Goal: Subscribe to service/newsletter

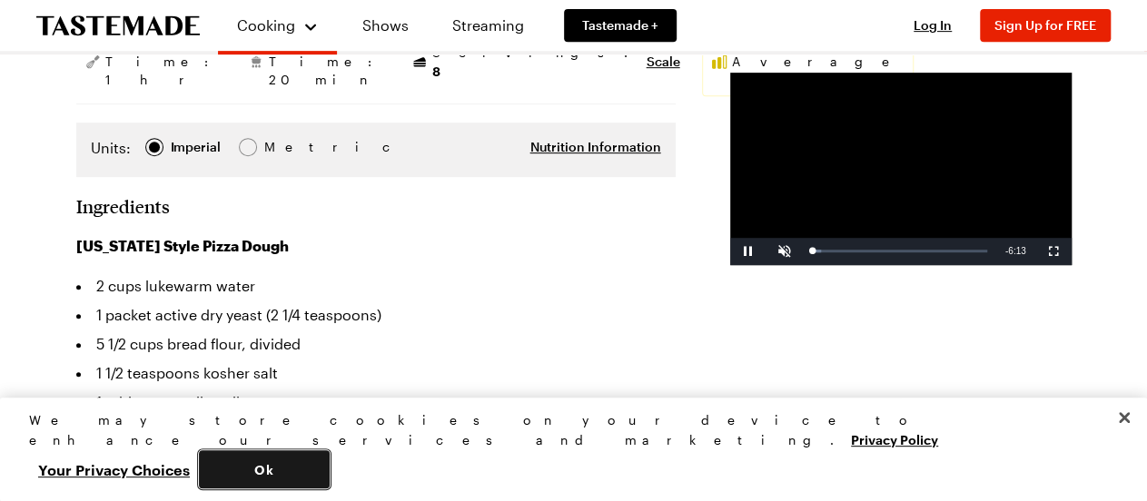
click at [330, 477] on button "Ok" at bounding box center [264, 469] width 131 height 38
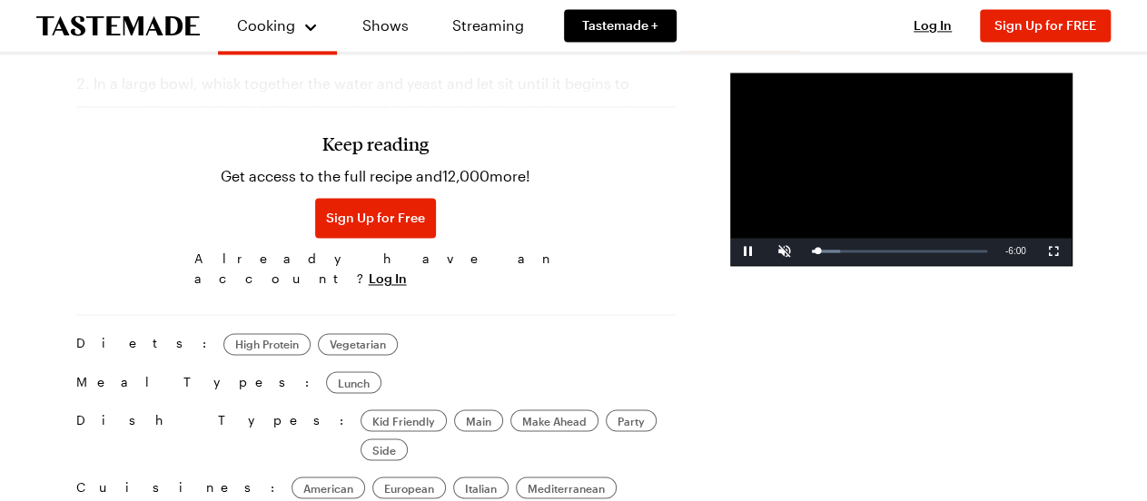
scroll to position [1322, 0]
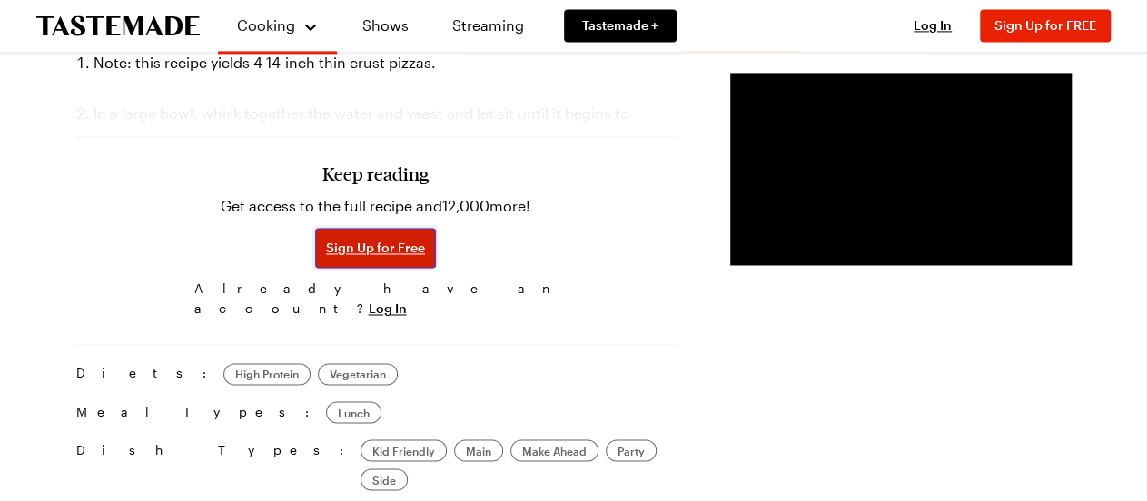
click at [326, 254] on span "Sign Up for Free" at bounding box center [375, 248] width 99 height 18
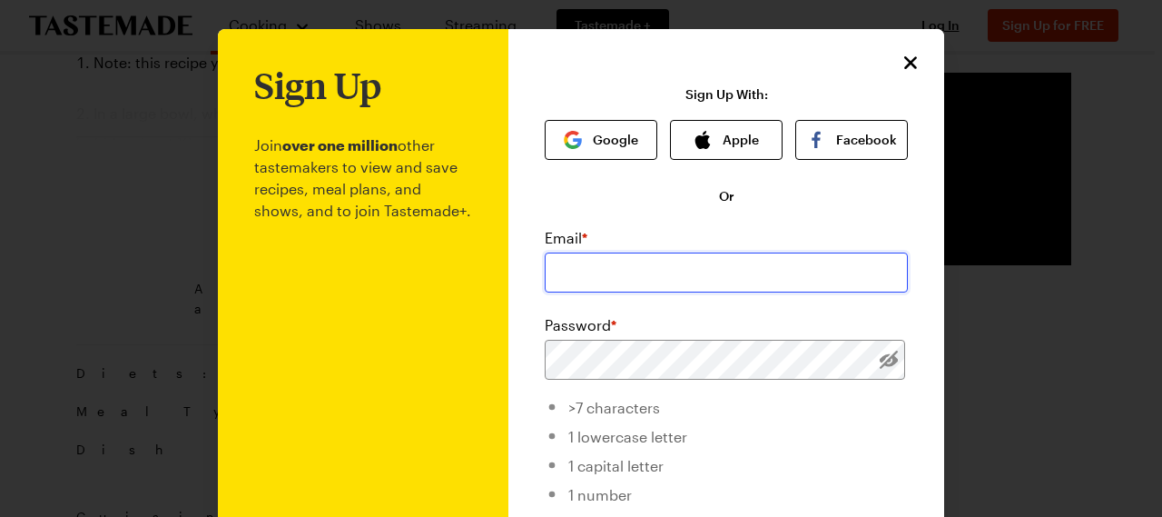
click at [569, 268] on input "email" at bounding box center [726, 272] width 363 height 40
type input "[EMAIL_ADDRESS][DOMAIN_NAME]"
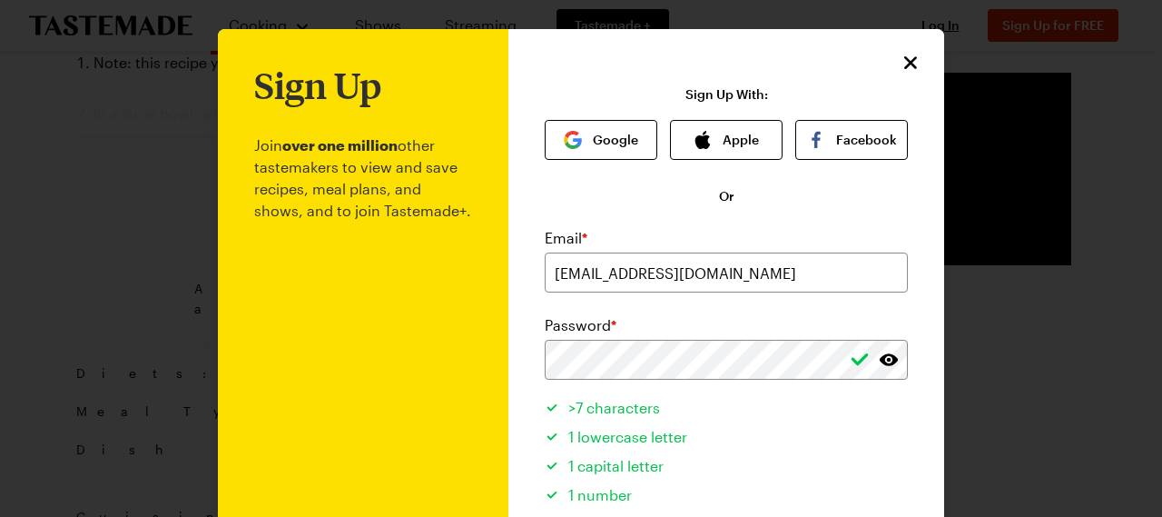
drag, startPoint x: 1135, startPoint y: 278, endPoint x: 1156, endPoint y: 327, distance: 53.3
click at [1146, 324] on div at bounding box center [581, 258] width 1162 height 517
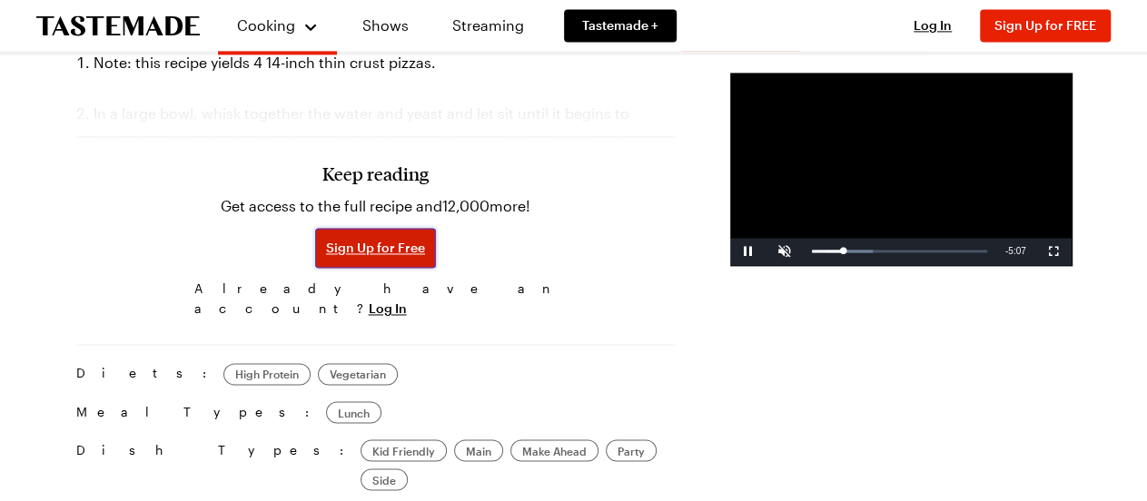
click at [326, 255] on span "Sign Up for Free" at bounding box center [375, 248] width 99 height 18
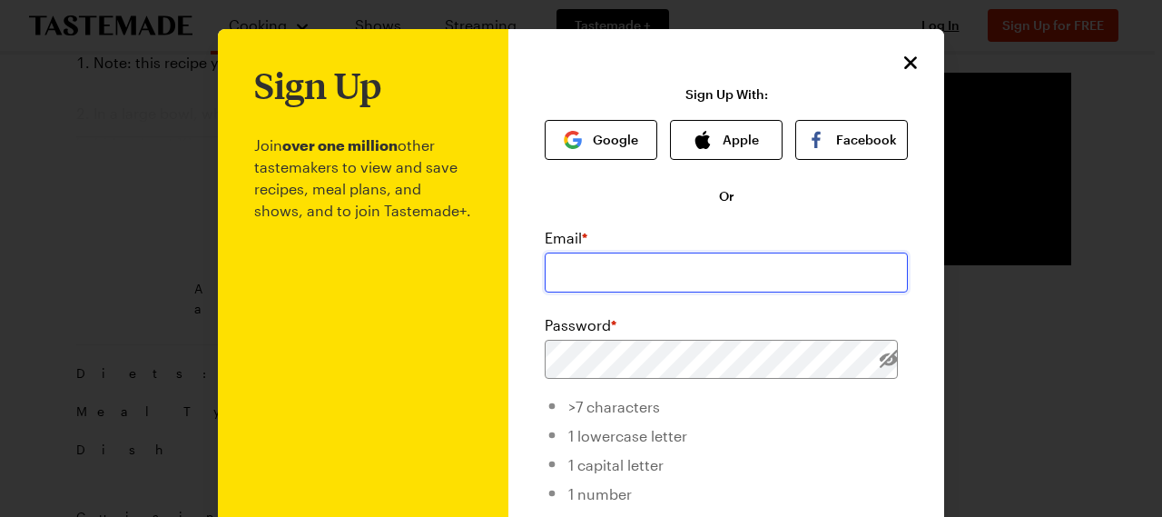
click at [646, 275] on input "email" at bounding box center [726, 272] width 363 height 40
drag, startPoint x: 1161, startPoint y: 110, endPoint x: 1161, endPoint y: 214, distance: 104.4
click at [1146, 212] on div at bounding box center [581, 258] width 1162 height 517
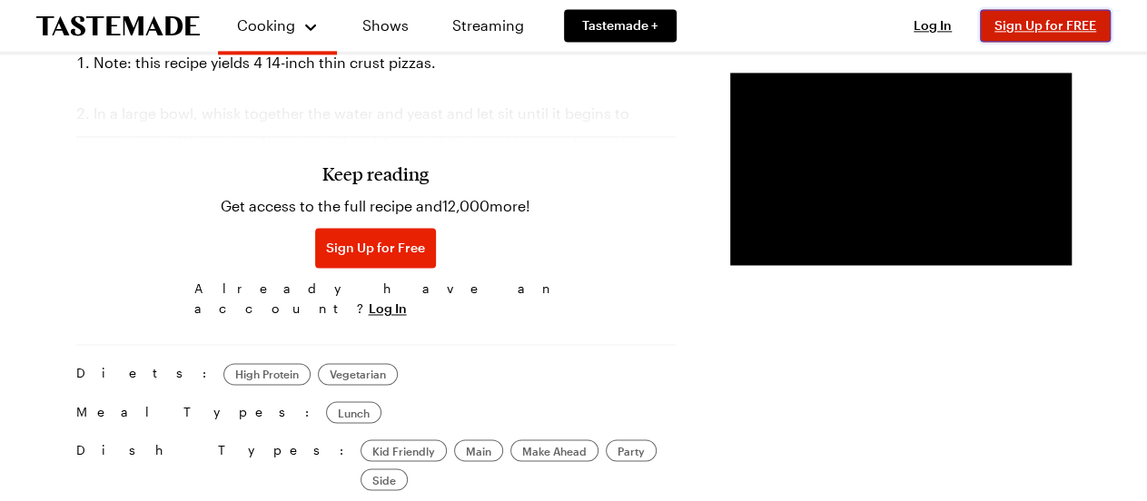
click at [1037, 26] on span "Sign Up for FREE" at bounding box center [1045, 24] width 102 height 15
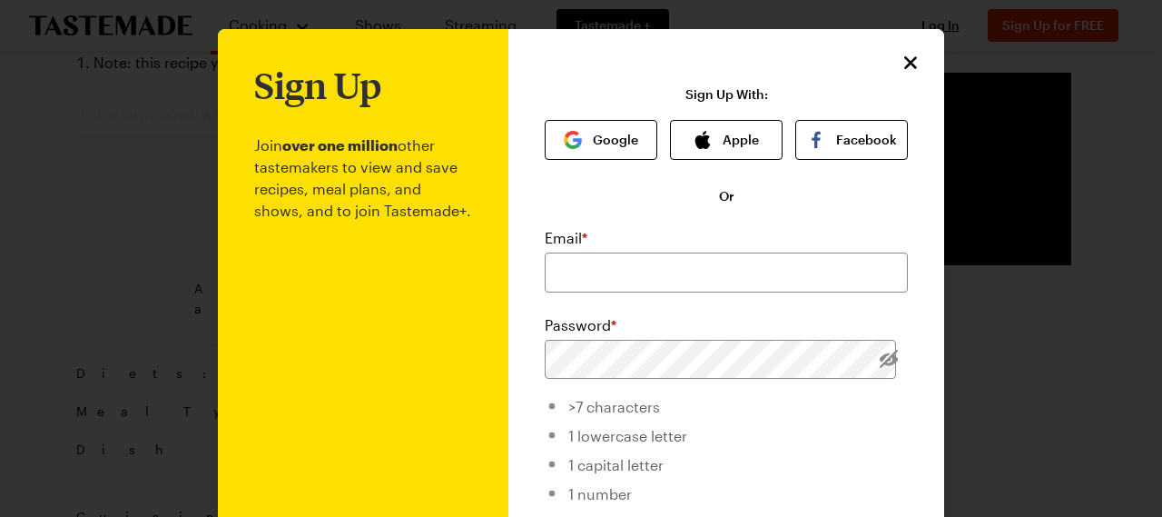
click at [742, 453] on li "1 capital letter" at bounding box center [726, 462] width 363 height 29
click at [721, 491] on li "1 number" at bounding box center [726, 491] width 363 height 29
click at [584, 278] on input "email" at bounding box center [726, 272] width 363 height 40
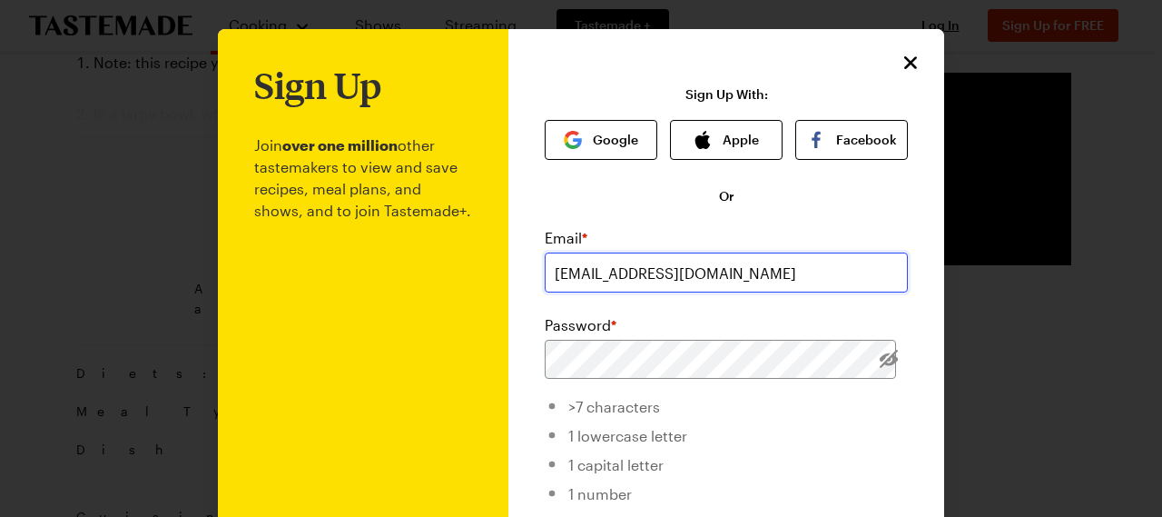
type input "[EMAIL_ADDRESS][DOMAIN_NAME]"
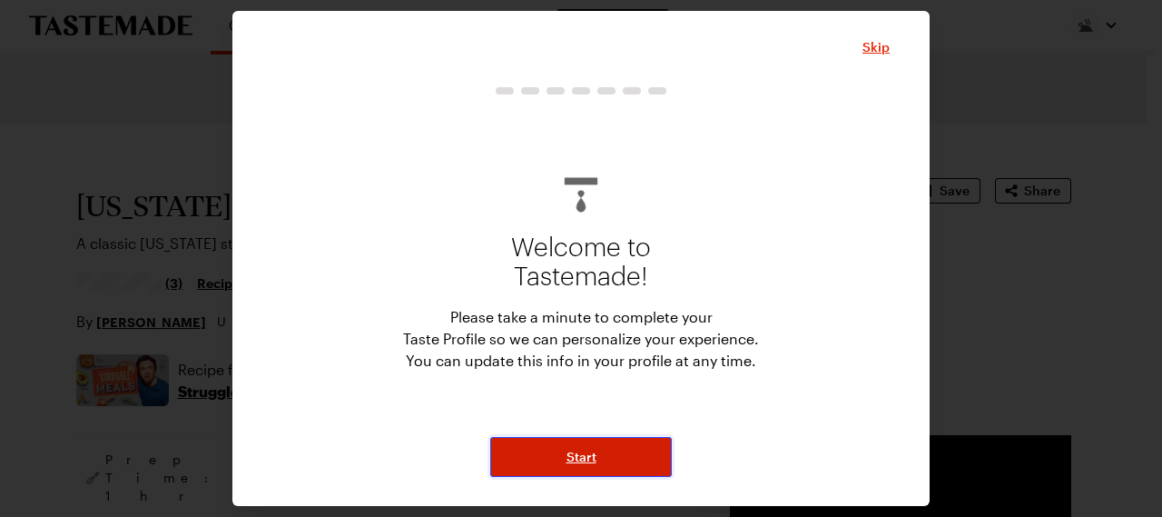
click at [588, 470] on button "Start" at bounding box center [581, 457] width 182 height 40
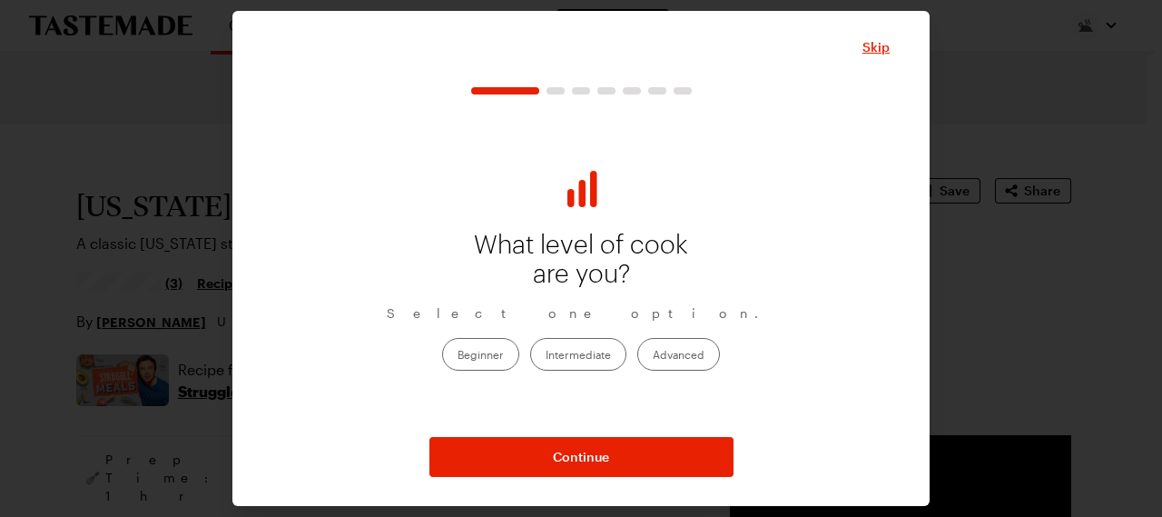
click at [660, 357] on label "Advanced" at bounding box center [678, 354] width 83 height 33
click at [653, 355] on input "Advanced" at bounding box center [653, 355] width 0 height 0
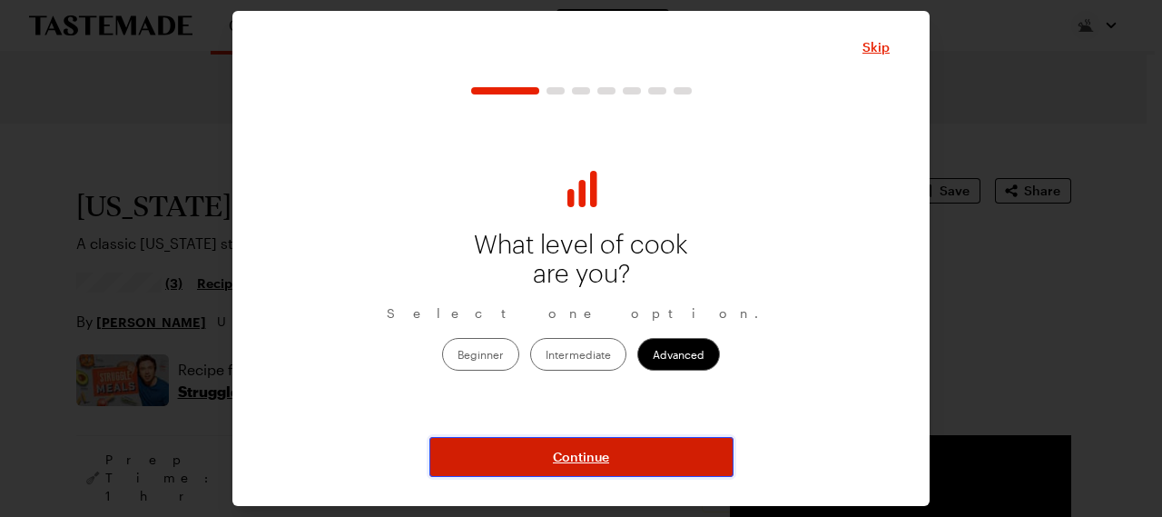
click at [560, 458] on span "Continue" at bounding box center [581, 457] width 56 height 18
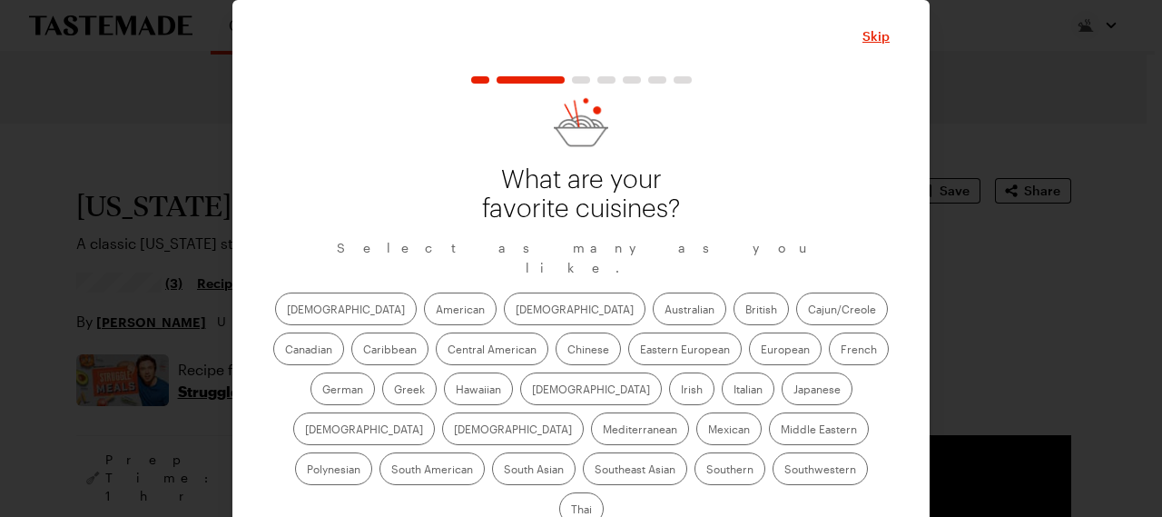
click at [424, 292] on label "American" at bounding box center [460, 308] width 73 height 33
click at [436, 311] on input "American" at bounding box center [436, 311] width 0 height 0
click at [504, 292] on label "[DEMOGRAPHIC_DATA]" at bounding box center [575, 308] width 142 height 33
click at [516, 311] on input "[DEMOGRAPHIC_DATA]" at bounding box center [516, 311] width 0 height 0
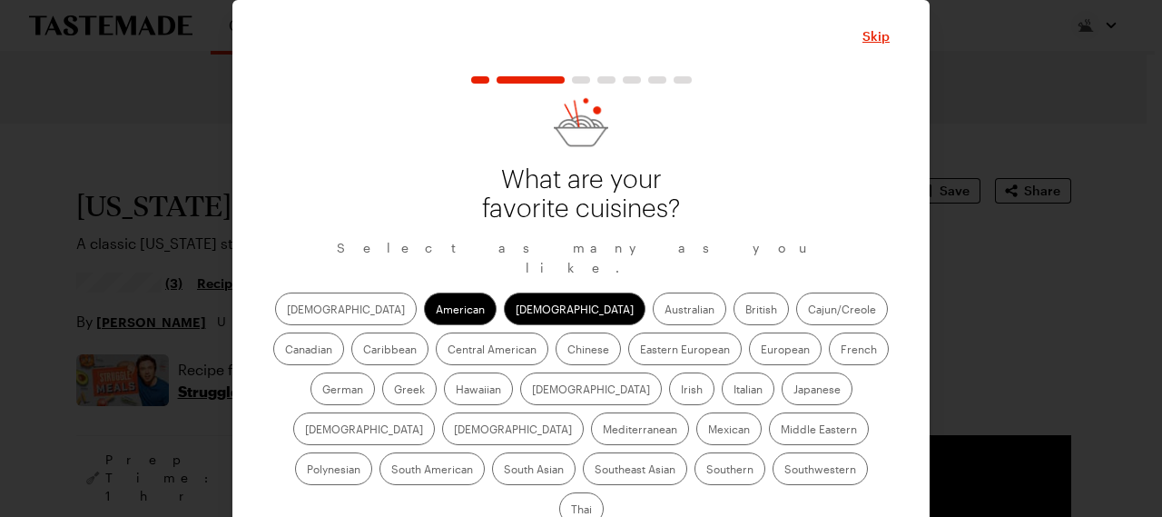
click at [829, 332] on label "French" at bounding box center [859, 348] width 60 height 33
click at [841, 350] on input "French" at bounding box center [841, 350] width 0 height 0
click at [437, 372] on label "Greek" at bounding box center [409, 388] width 54 height 33
click at [394, 390] on input "Greek" at bounding box center [394, 390] width 0 height 0
click at [669, 372] on label "Irish" at bounding box center [691, 388] width 45 height 33
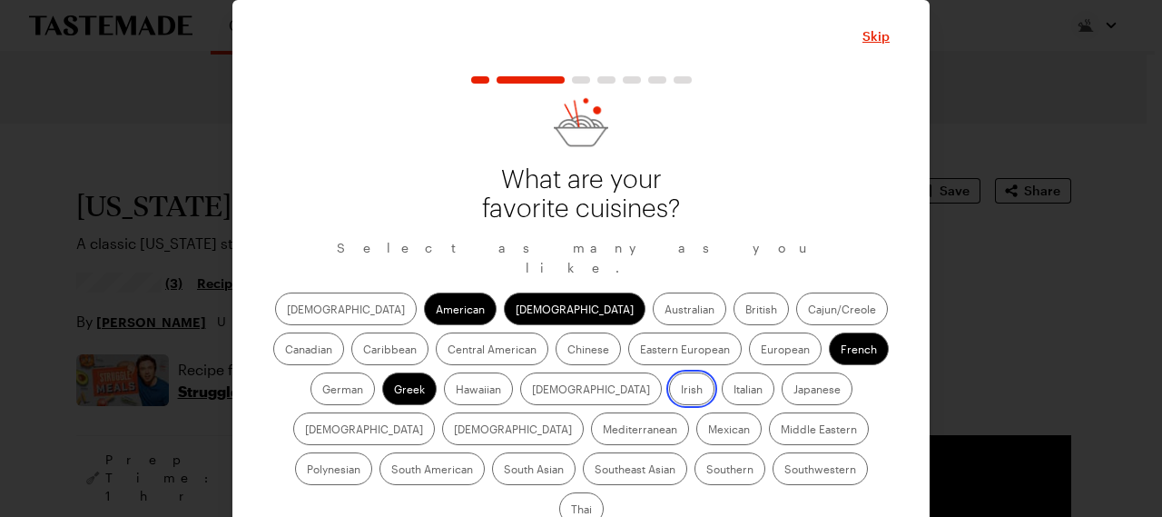
click at [681, 390] on input "Irish" at bounding box center [681, 390] width 0 height 0
click at [689, 412] on label "Mediterranean" at bounding box center [640, 428] width 98 height 33
click at [603, 430] on input "Mediterranean" at bounding box center [603, 430] width 0 height 0
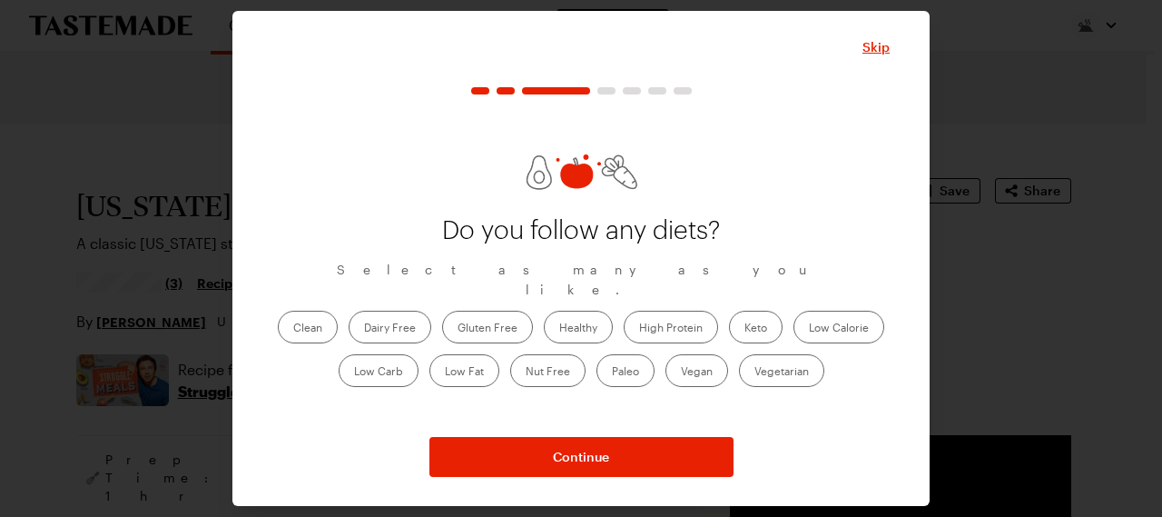
click at [589, 320] on label "Healthy" at bounding box center [578, 327] width 69 height 33
click at [559, 329] on input "Healthy" at bounding box center [559, 329] width 0 height 0
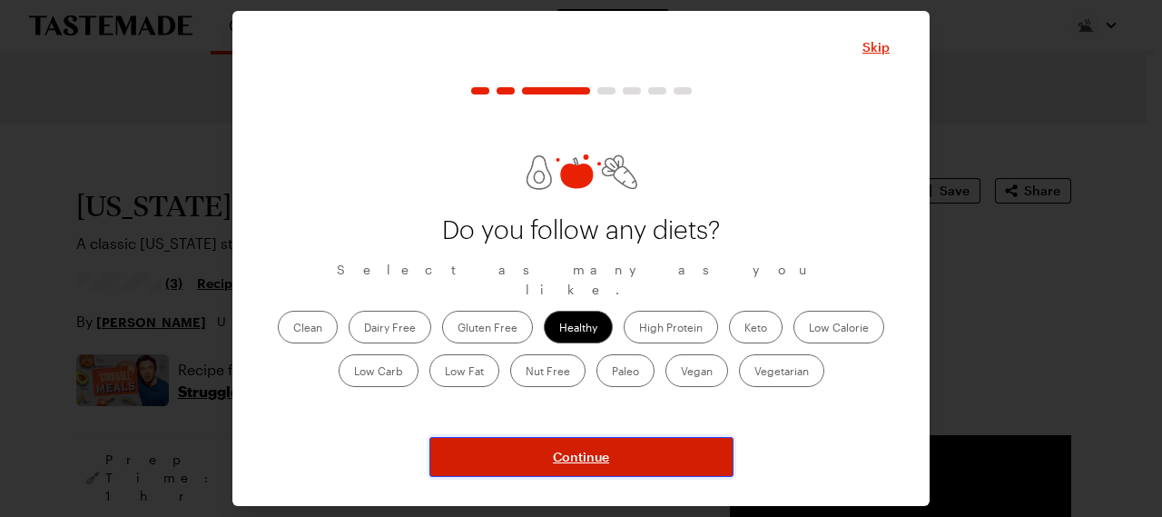
click at [580, 455] on span "Continue" at bounding box center [581, 457] width 56 height 18
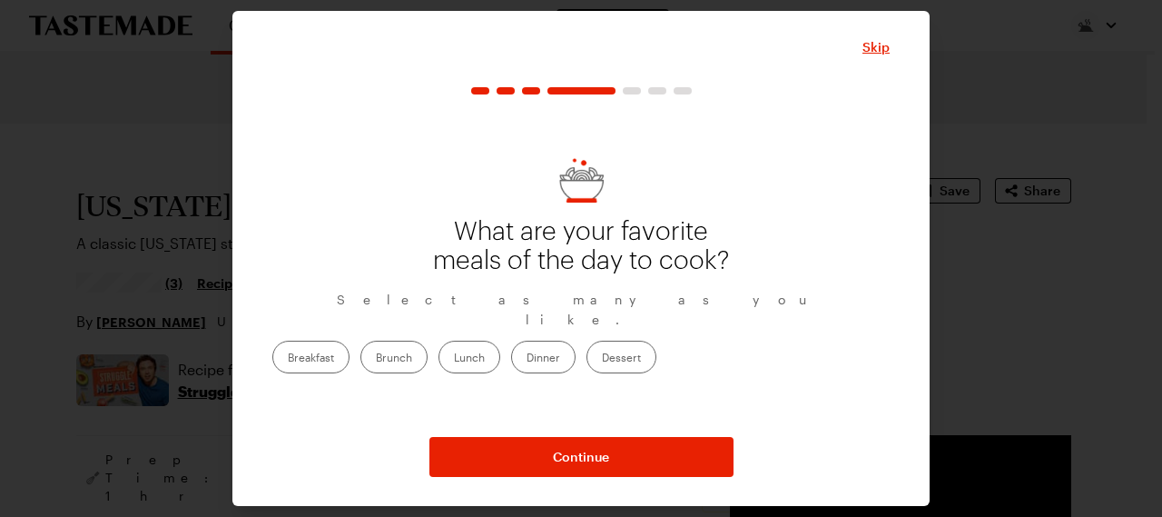
click at [576, 353] on label "Dinner" at bounding box center [543, 356] width 64 height 33
click at [527, 359] on input "Dinner" at bounding box center [527, 359] width 0 height 0
click at [656, 348] on label "Dessert" at bounding box center [622, 356] width 70 height 33
click at [602, 359] on input "Dessert" at bounding box center [602, 359] width 0 height 0
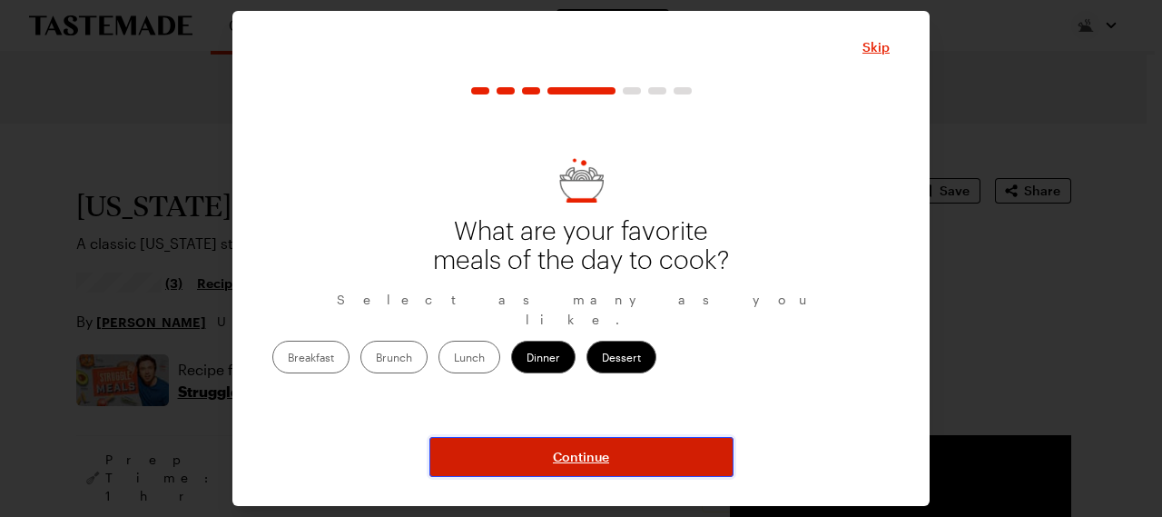
click at [557, 460] on span "Continue" at bounding box center [581, 457] width 56 height 18
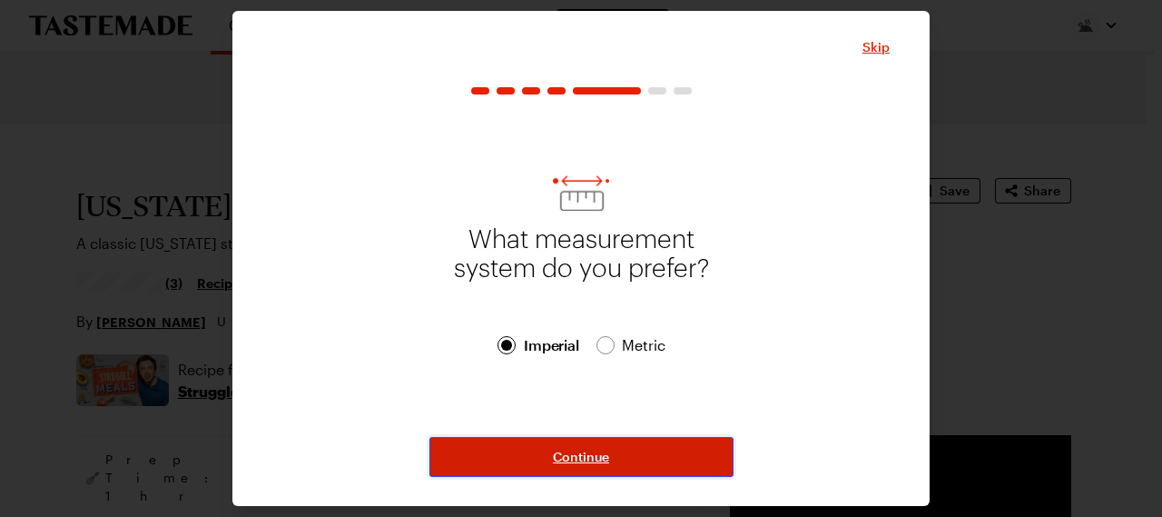
click at [582, 460] on span "Continue" at bounding box center [581, 457] width 56 height 18
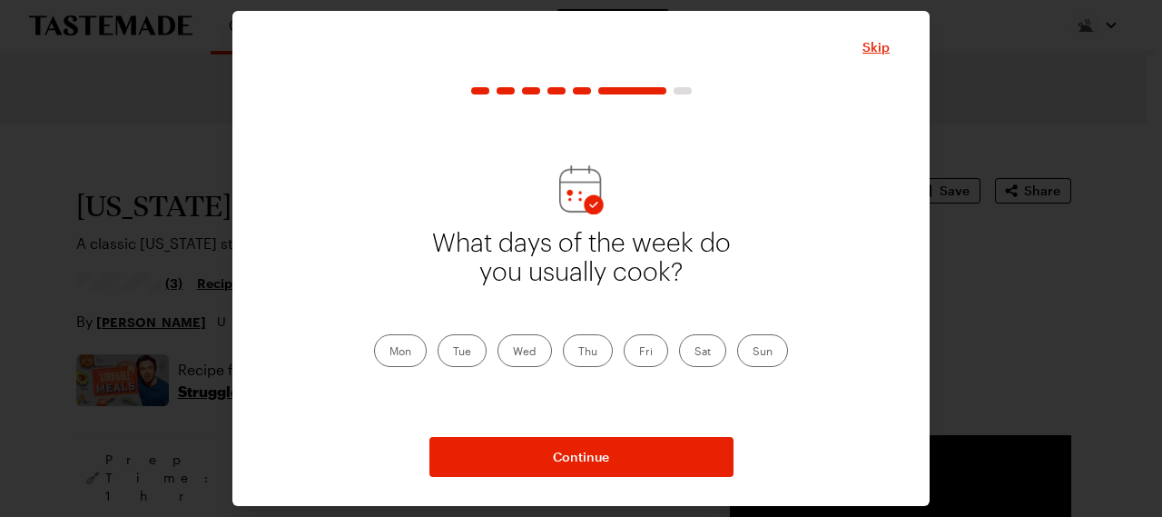
click at [406, 344] on label "Mon" at bounding box center [400, 350] width 53 height 33
click at [390, 352] on input "Mon" at bounding box center [390, 352] width 0 height 0
click at [455, 362] on label "Tue" at bounding box center [462, 350] width 49 height 33
click at [453, 352] on input "Tue" at bounding box center [453, 352] width 0 height 0
click at [514, 354] on label "Wed" at bounding box center [525, 350] width 54 height 33
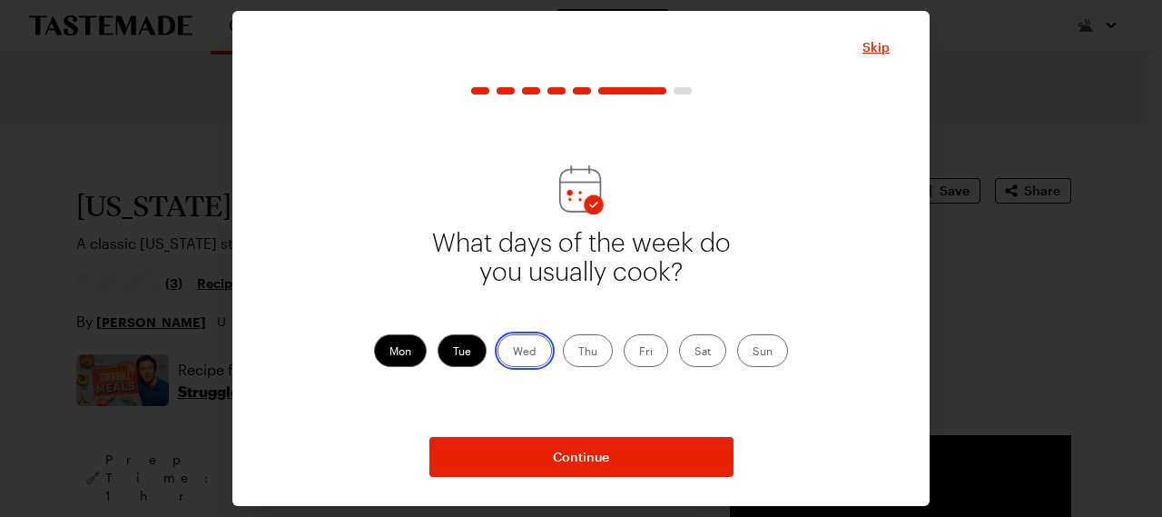
click at [513, 352] on input "Wed" at bounding box center [513, 352] width 0 height 0
click at [583, 342] on label "Thu" at bounding box center [588, 350] width 50 height 33
click at [578, 352] on input "Thu" at bounding box center [578, 352] width 0 height 0
click at [633, 344] on label "Fri" at bounding box center [646, 350] width 44 height 33
click at [639, 352] on input "Fri" at bounding box center [639, 352] width 0 height 0
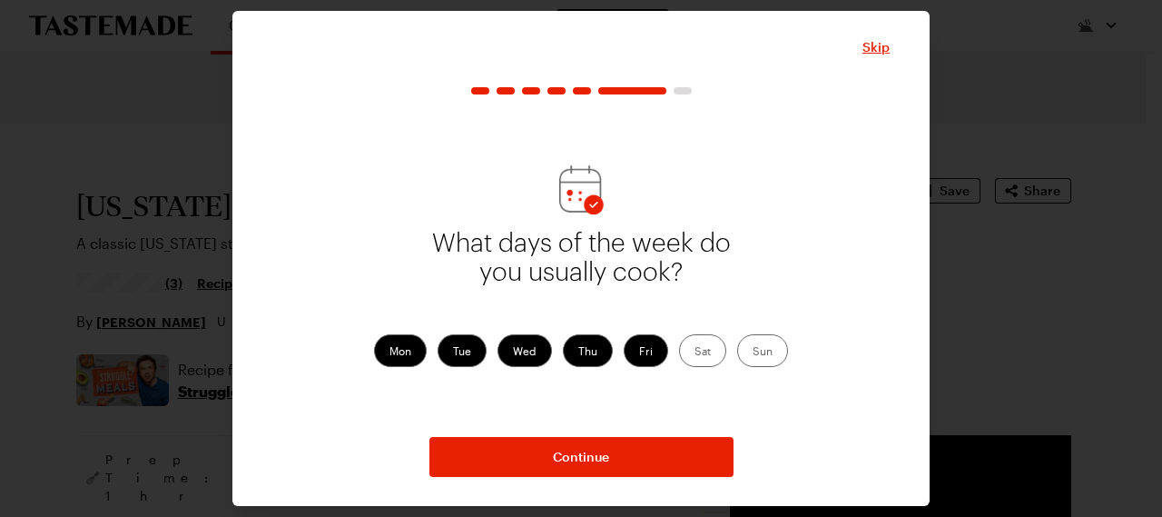
click at [691, 350] on label "Sat" at bounding box center [702, 350] width 47 height 33
click at [695, 352] on input "Sat" at bounding box center [695, 352] width 0 height 0
click at [764, 348] on label "Sun" at bounding box center [762, 350] width 51 height 33
click at [753, 352] on input "Sun" at bounding box center [753, 352] width 0 height 0
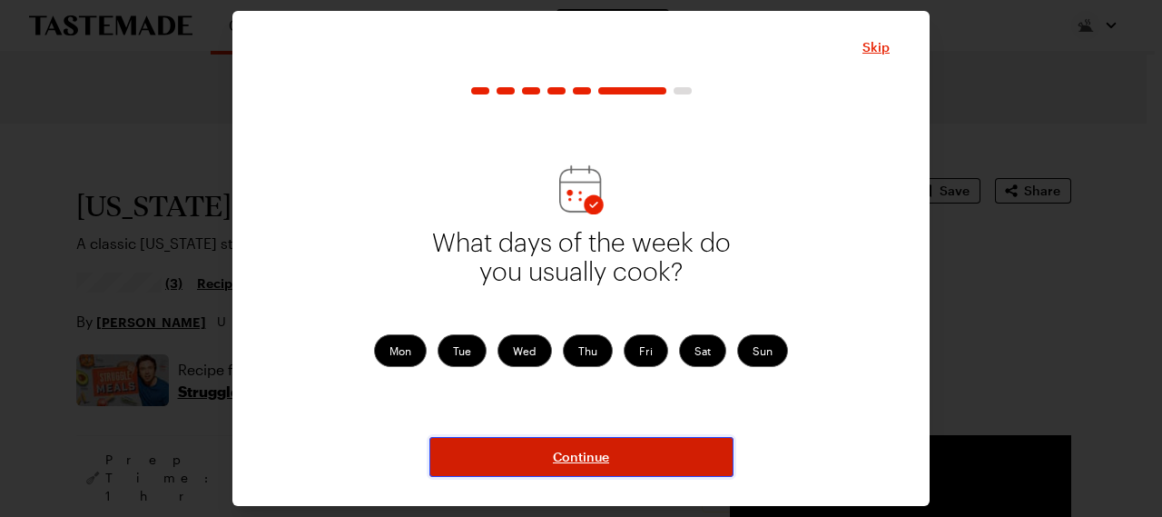
click at [591, 449] on span "Continue" at bounding box center [581, 457] width 56 height 18
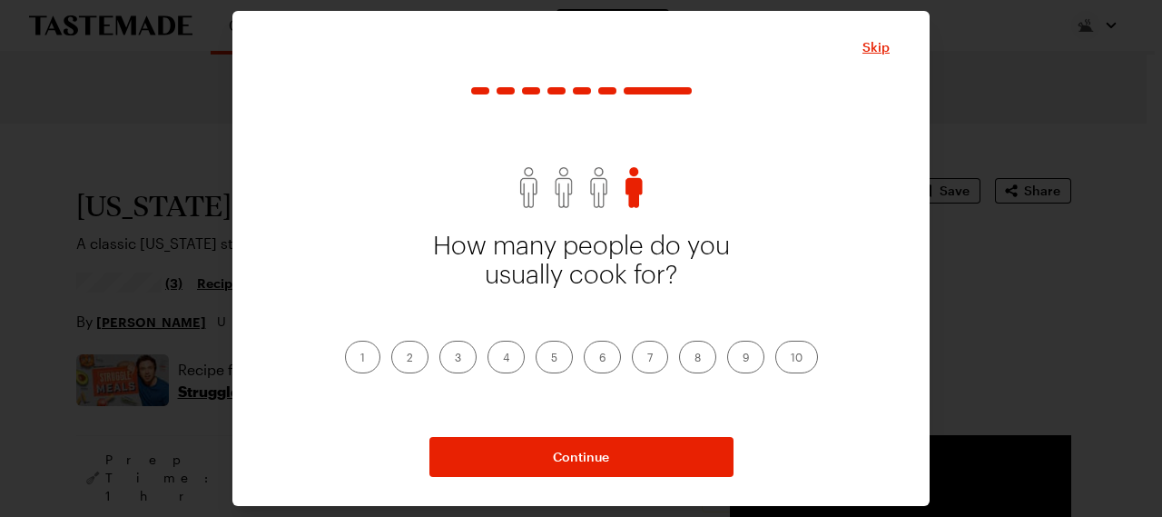
click at [401, 360] on label "2" at bounding box center [409, 356] width 37 height 33
click at [407, 359] on input "2" at bounding box center [407, 359] width 0 height 0
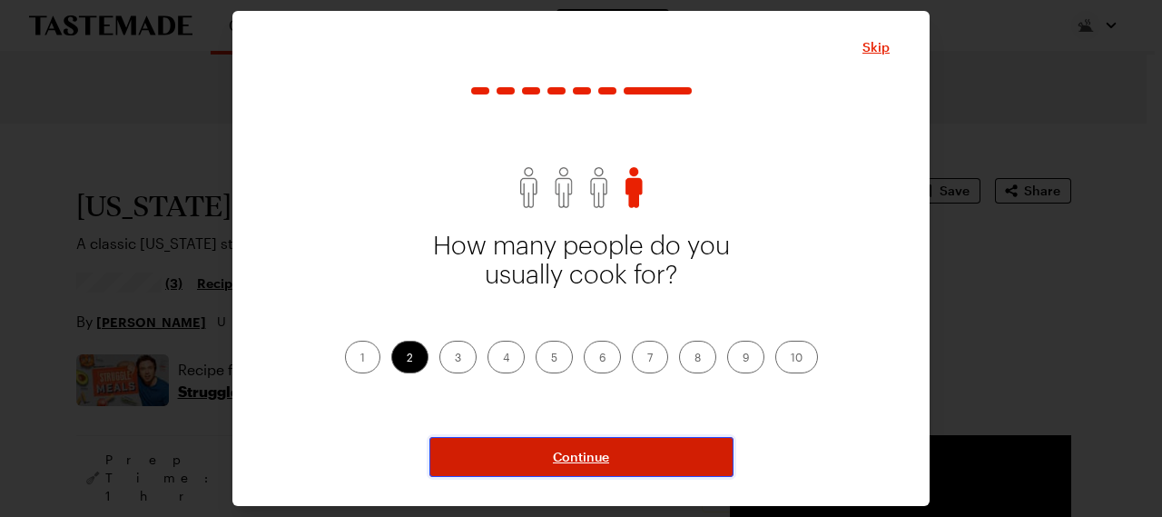
click at [538, 461] on button "Continue" at bounding box center [581, 457] width 304 height 40
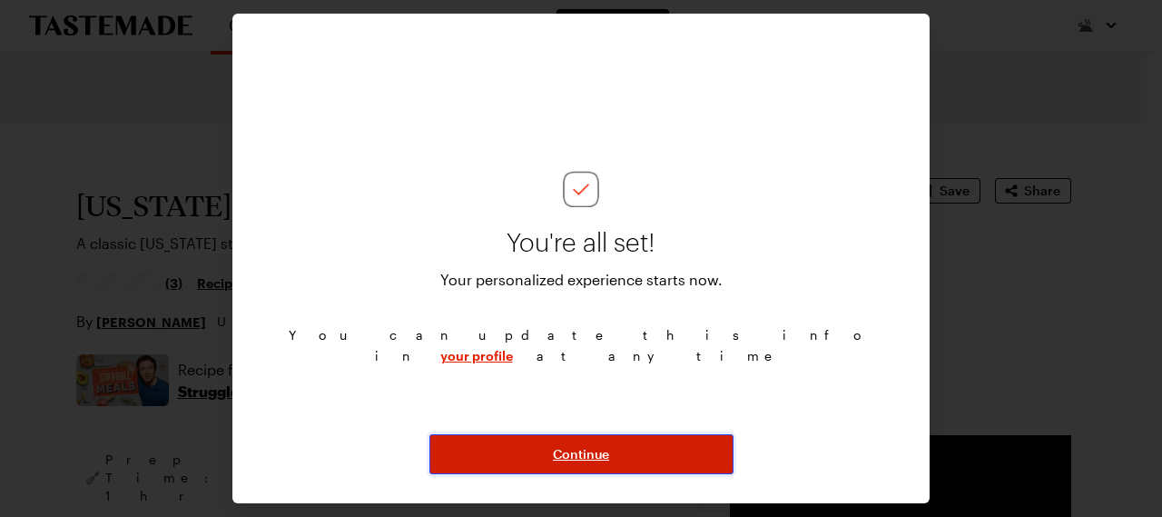
click at [587, 455] on span "Continue" at bounding box center [581, 454] width 56 height 18
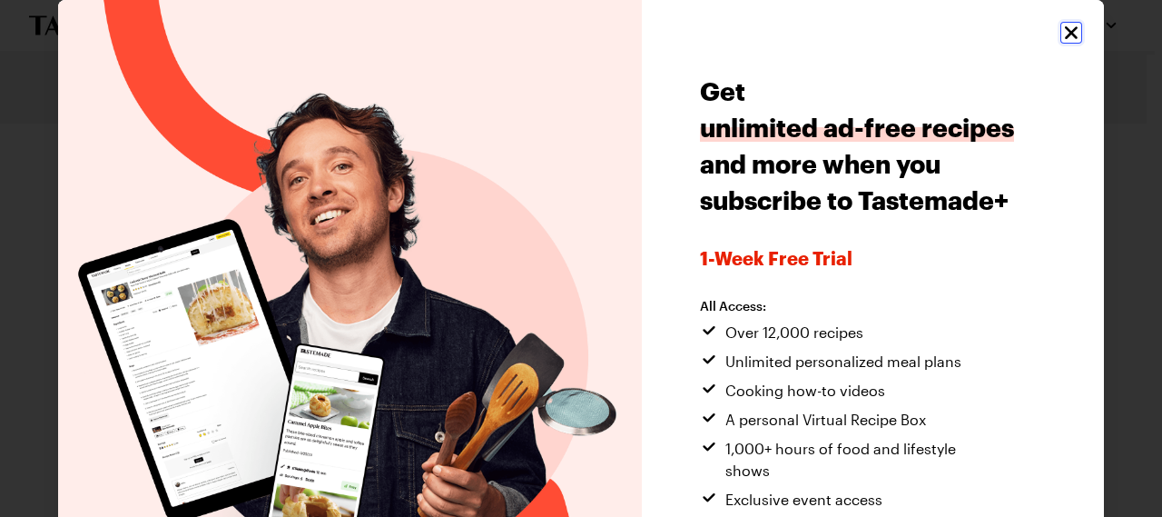
click at [1065, 34] on icon "Close" at bounding box center [1071, 32] width 13 height 13
type textarea "x"
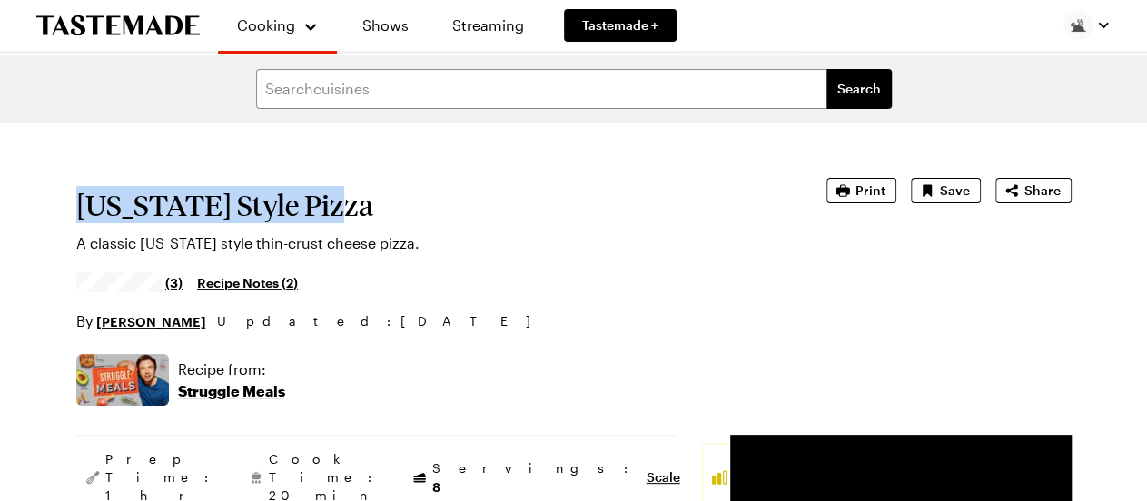
copy h1 "[US_STATE] Style Pizza"
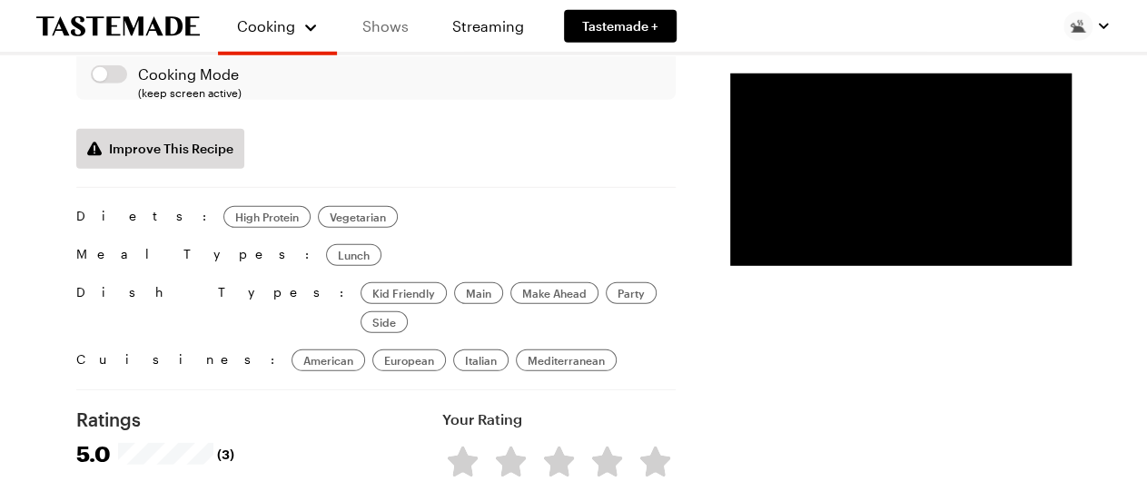
scroll to position [2517, 0]
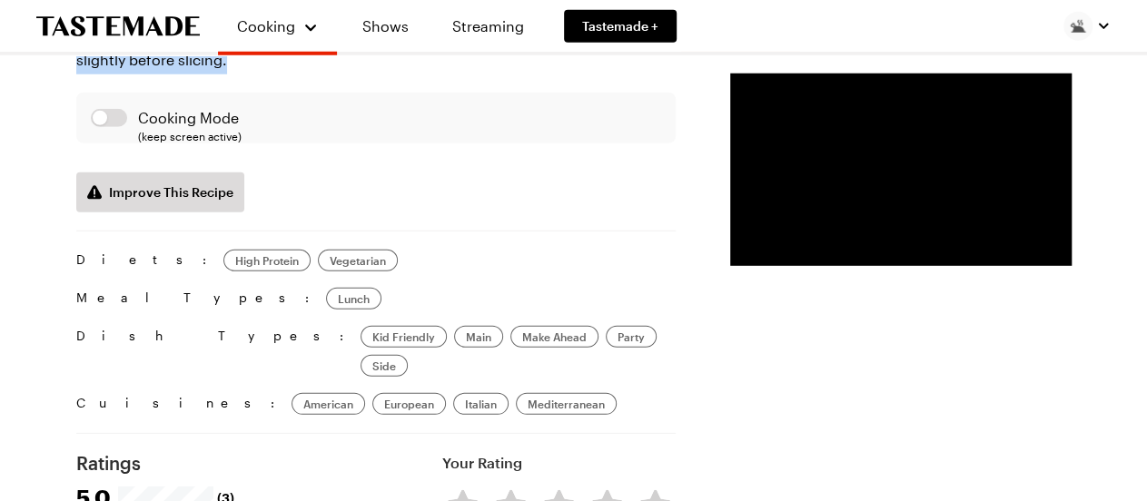
copy div "Powered by Chicory *Only 1 of each ingredient will be added to your cart. Pleas…"
